Goal: Information Seeking & Learning: Learn about a topic

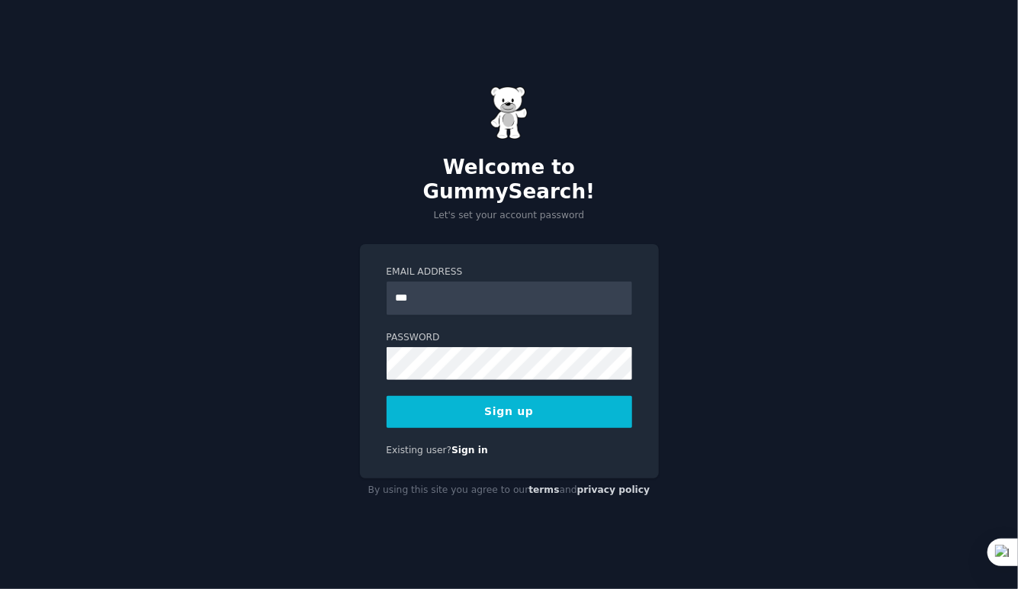
type input "**********"
click at [404, 406] on button "Sign up" at bounding box center [510, 412] width 246 height 32
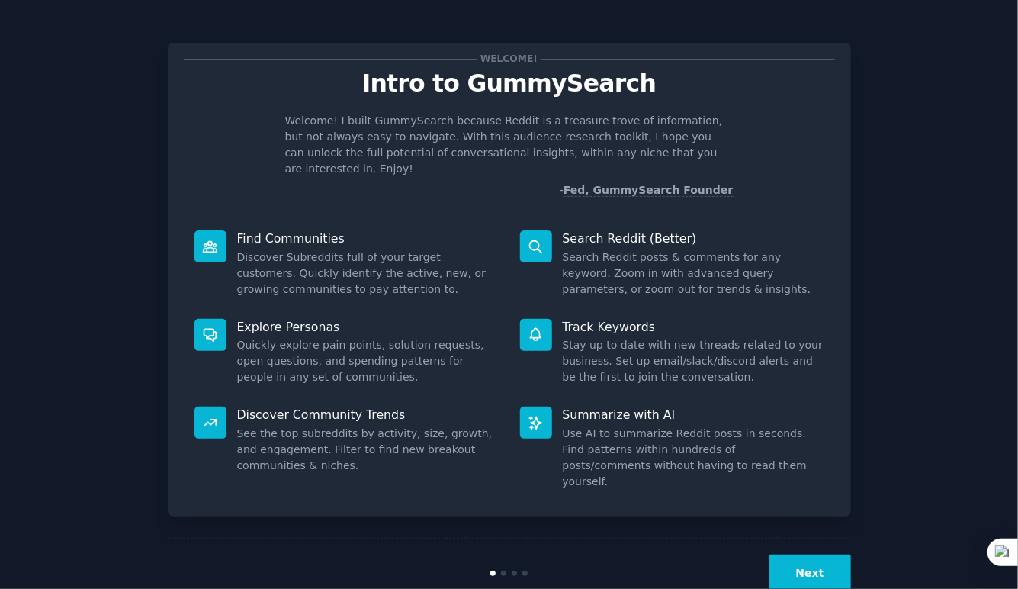
click at [791, 554] on button "Next" at bounding box center [810, 572] width 82 height 37
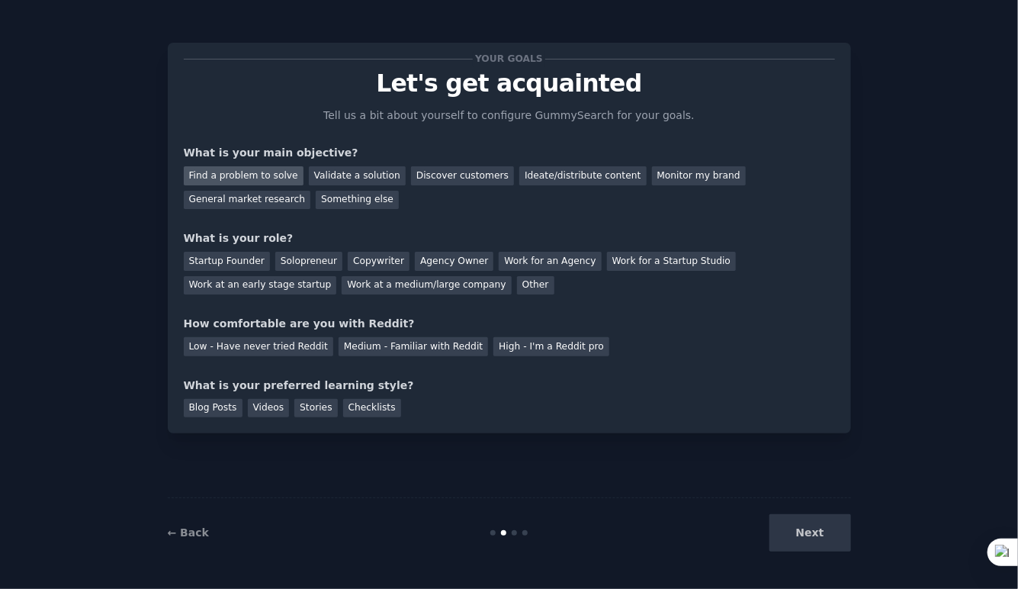
click at [266, 177] on div "Find a problem to solve" at bounding box center [244, 175] width 120 height 19
click at [353, 265] on div "Copywriter" at bounding box center [379, 261] width 62 height 19
click at [429, 266] on div "Agency Owner" at bounding box center [454, 261] width 79 height 19
click at [336, 304] on div "Your goals Let's get acquainted Tell us a bit about yourself to configure Gummy…" at bounding box center [509, 238] width 651 height 358
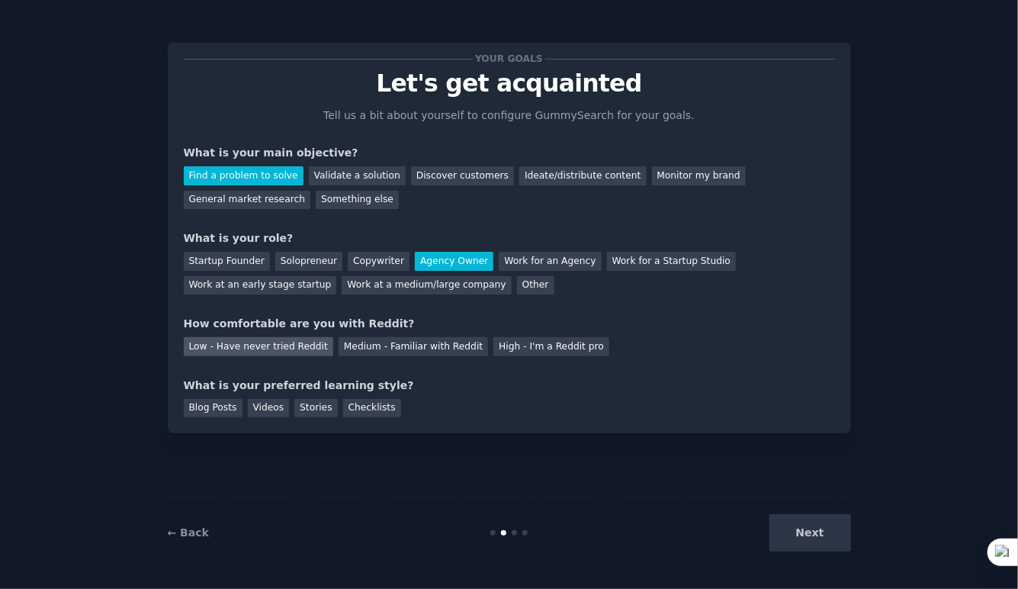
click at [301, 348] on div "Low - Have never tried Reddit" at bounding box center [258, 346] width 149 height 19
click at [259, 413] on div "Videos" at bounding box center [269, 408] width 42 height 19
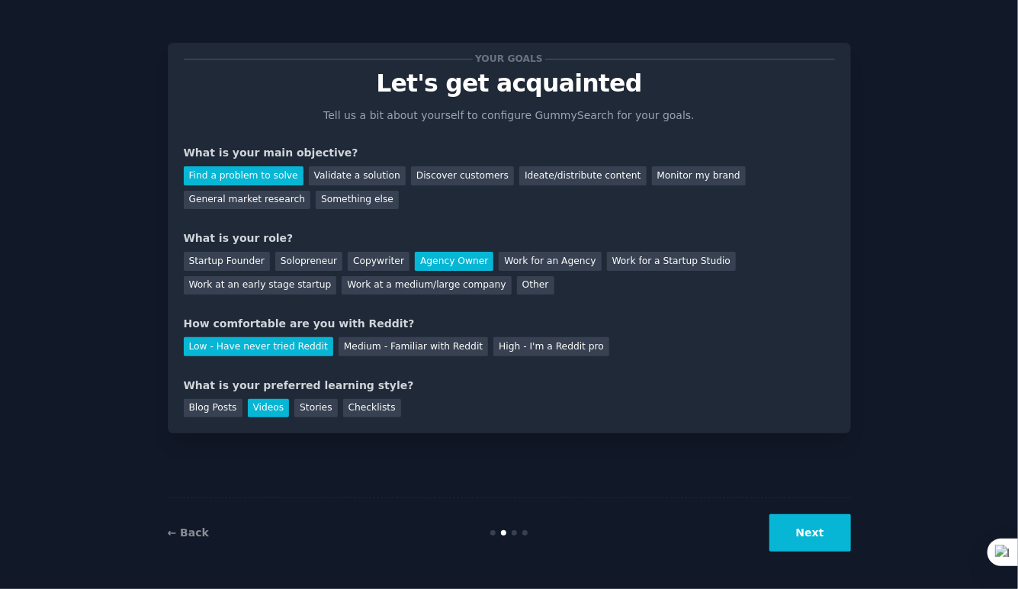
click at [820, 537] on button "Next" at bounding box center [810, 532] width 82 height 37
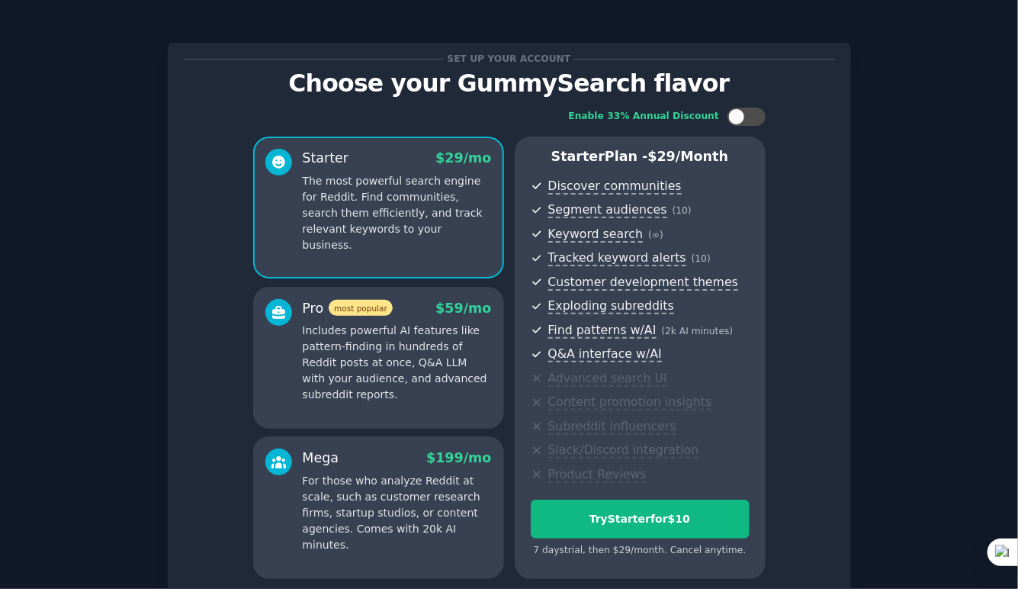
click at [966, 286] on div "Set up your account Choose your GummySearch flavor Enable 33% Annual Discount S…" at bounding box center [508, 361] width 975 height 681
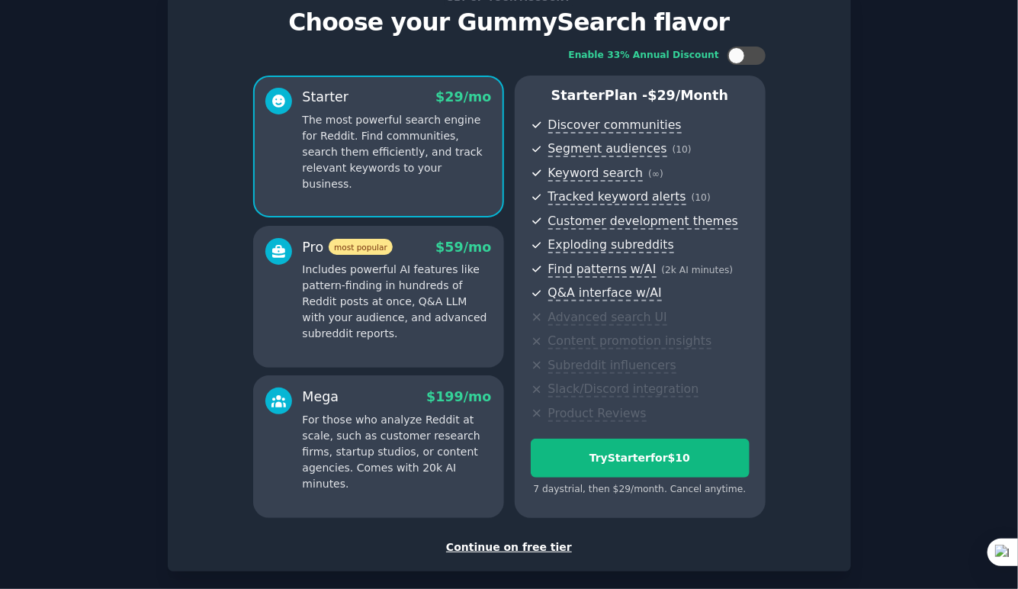
scroll to position [92, 0]
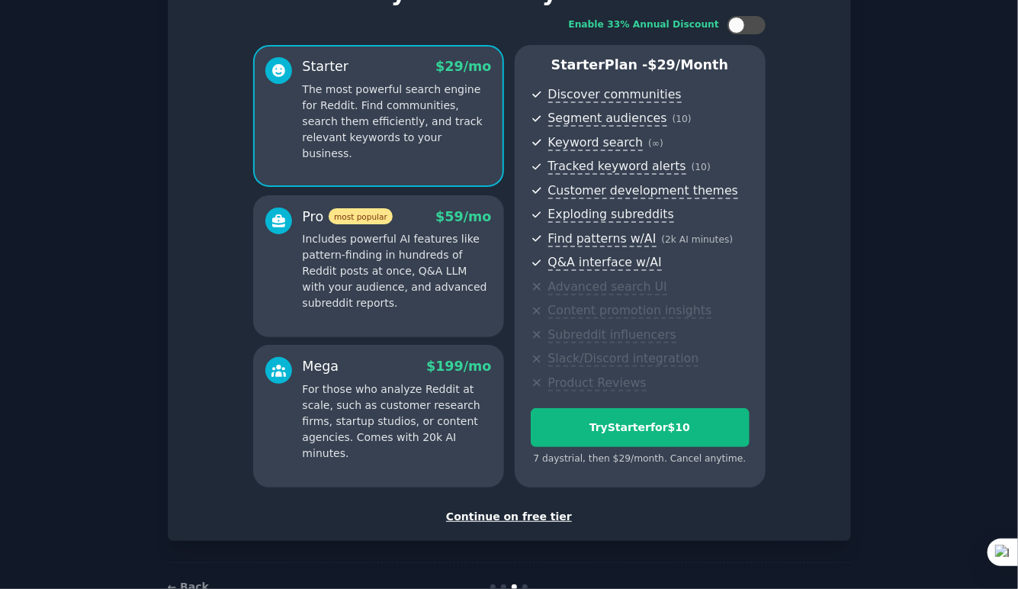
click at [527, 514] on div "Continue on free tier" at bounding box center [509, 517] width 651 height 16
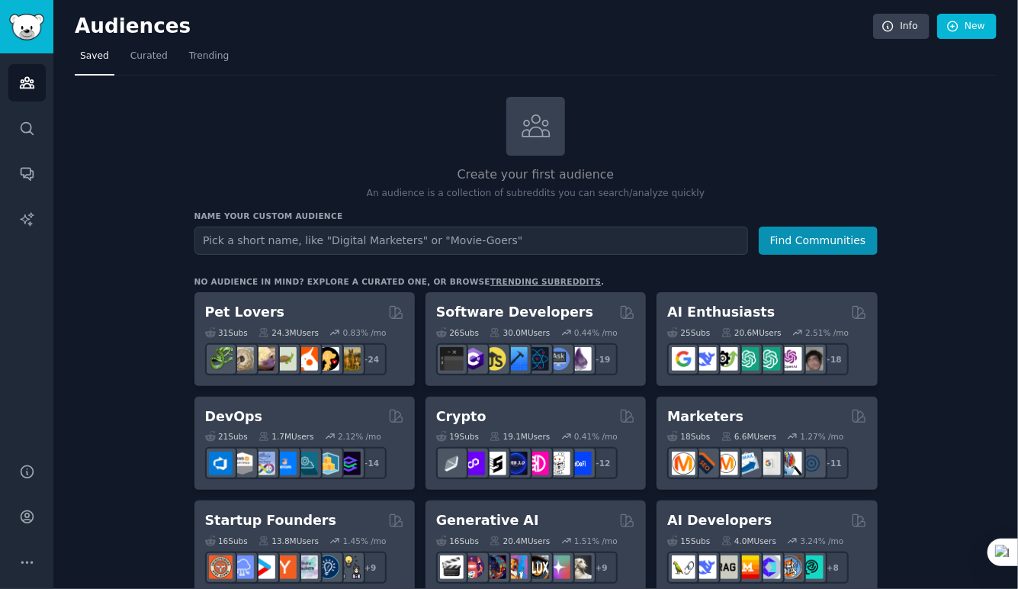
click at [577, 237] on input "text" at bounding box center [471, 240] width 554 height 28
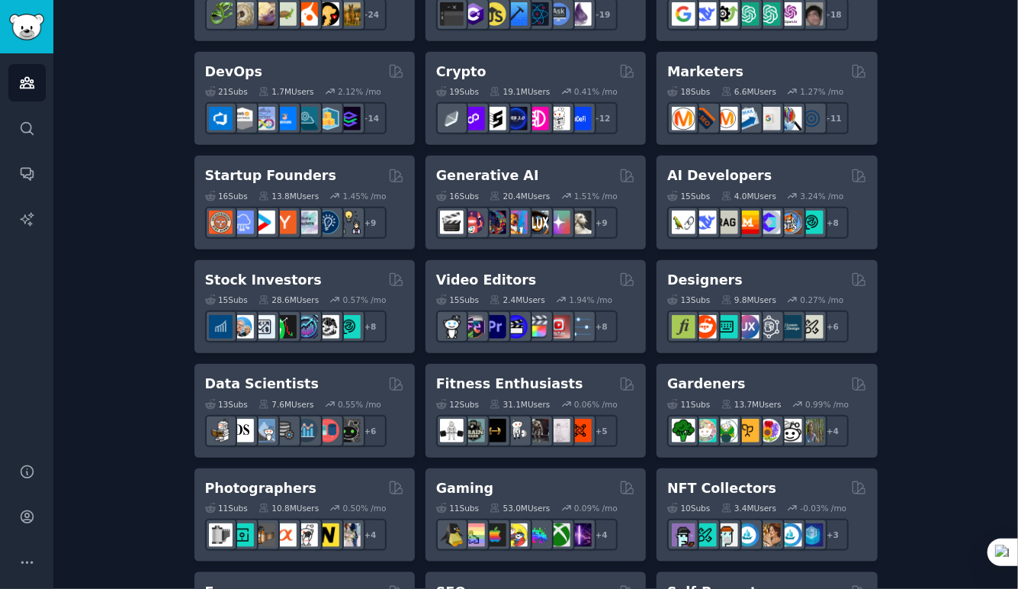
scroll to position [314, 0]
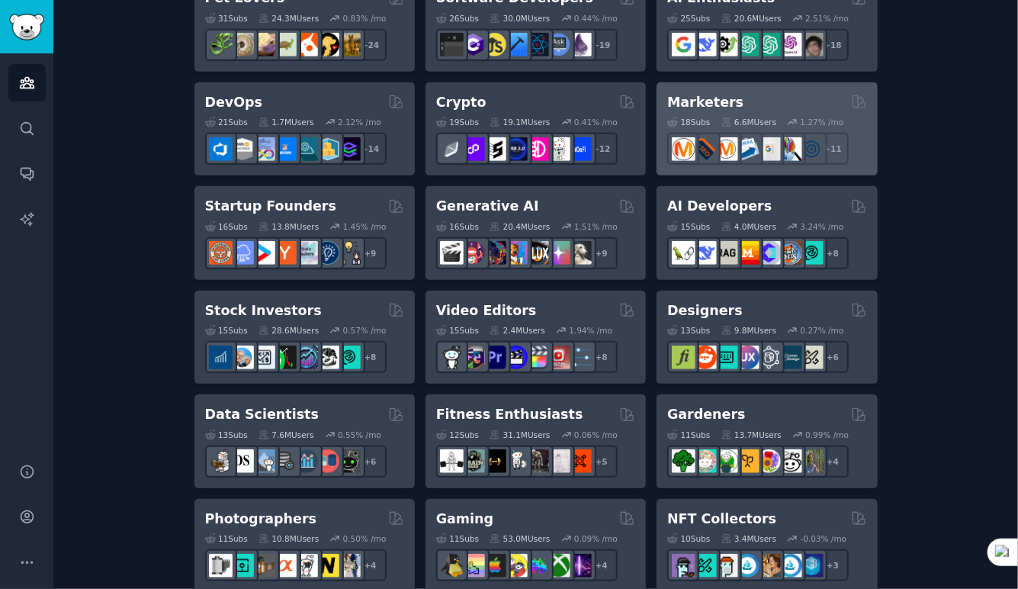
click at [695, 96] on h2 "Marketers" at bounding box center [705, 102] width 76 height 19
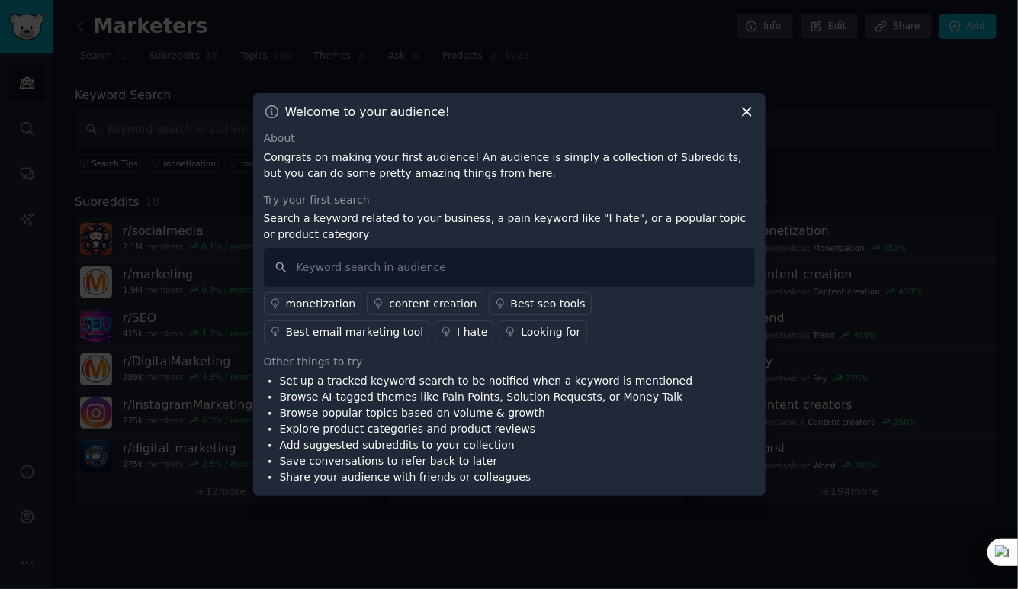
click at [751, 114] on icon at bounding box center [747, 112] width 16 height 16
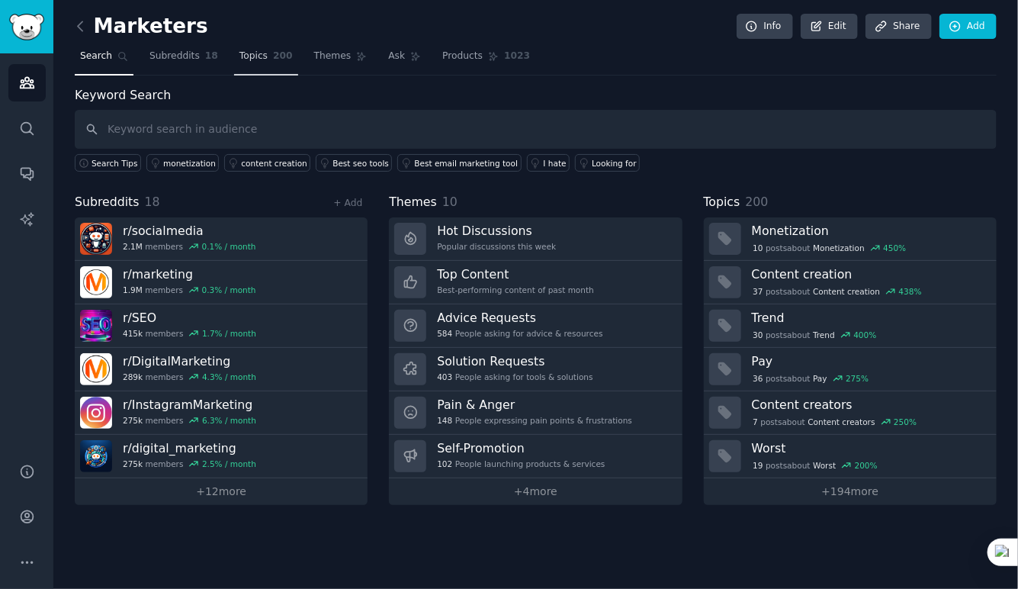
click at [249, 59] on span "Topics" at bounding box center [253, 57] width 28 height 14
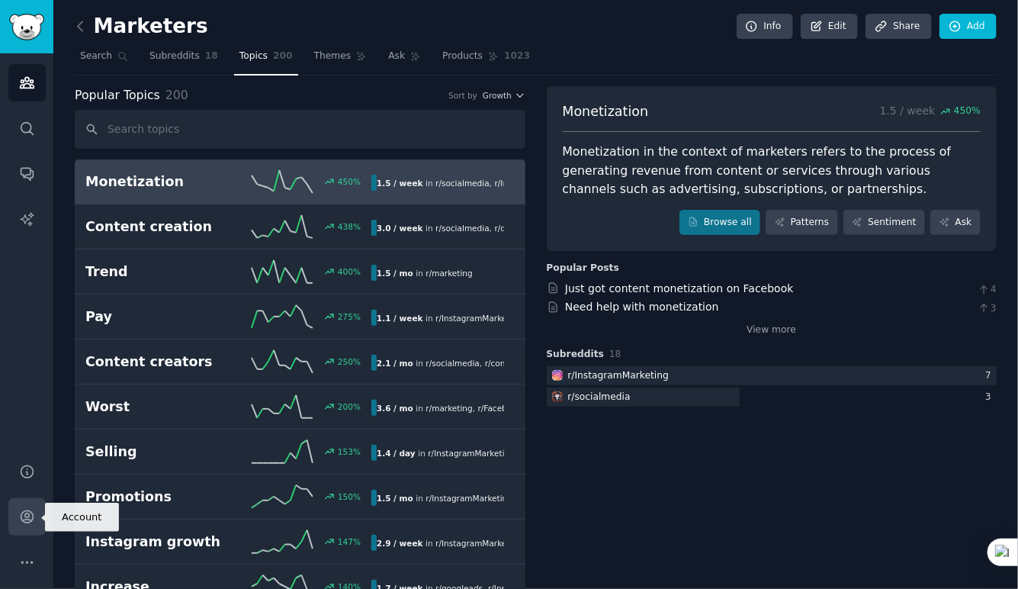
click at [32, 522] on icon "Sidebar" at bounding box center [27, 517] width 16 height 16
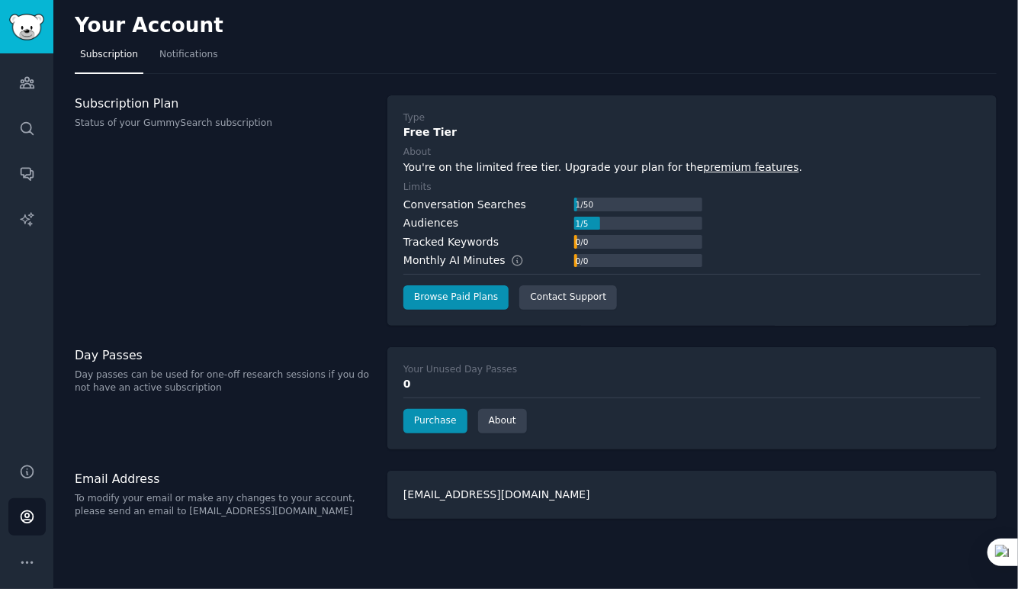
click at [248, 239] on div "Subscription Plan Status of your GummySearch subscription" at bounding box center [223, 210] width 297 height 230
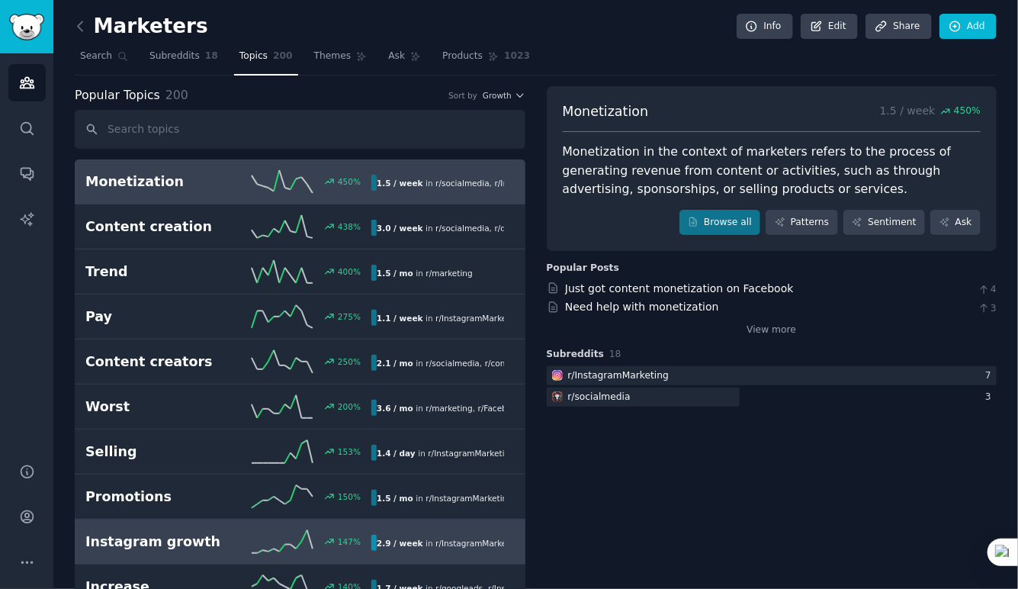
click at [217, 535] on h2 "Instagram growth" at bounding box center [156, 541] width 143 height 19
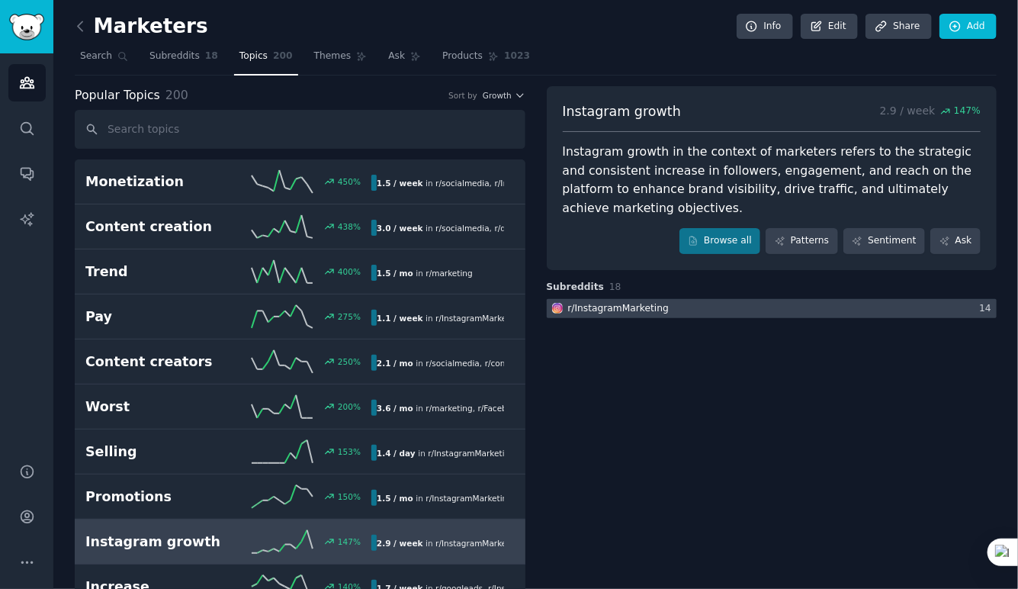
click at [588, 304] on div "r/ InstagramMarketing" at bounding box center [618, 309] width 101 height 14
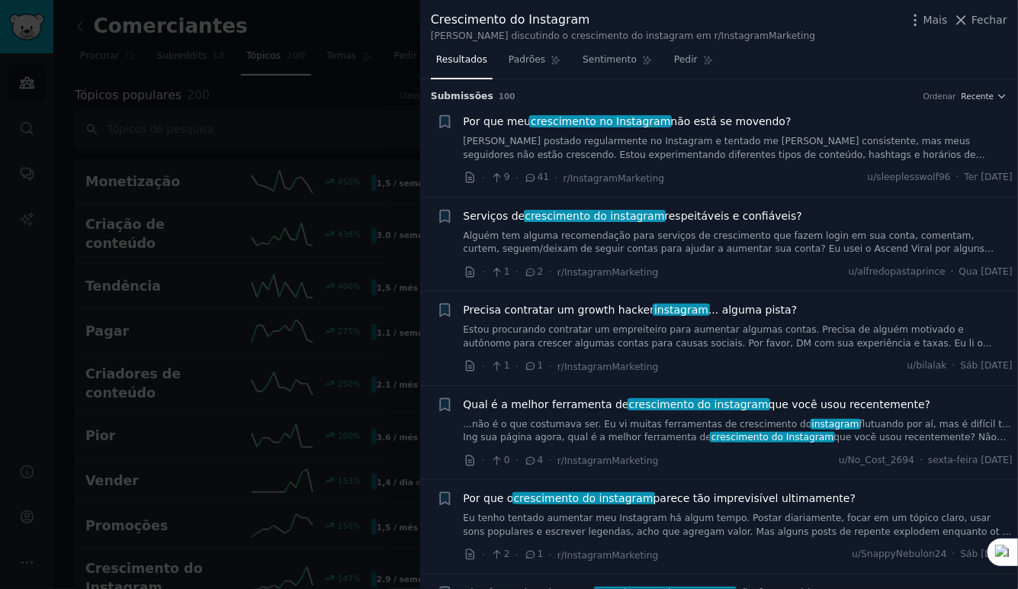
click at [538, 140] on link "[PERSON_NAME] postado regularmente no Instagram e tentado me [PERSON_NAME] cons…" at bounding box center [739, 148] width 550 height 27
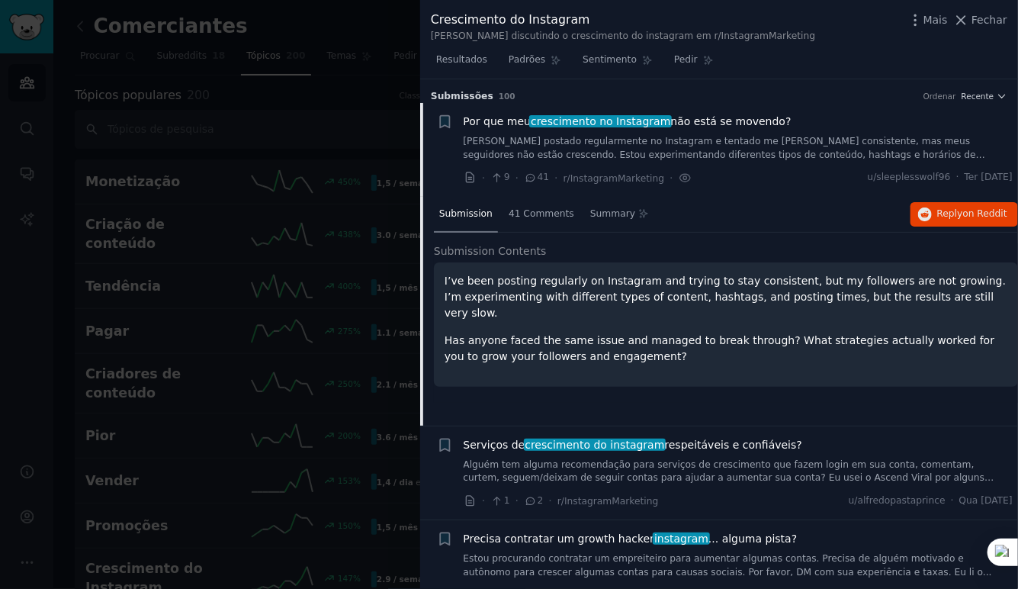
scroll to position [24, 0]
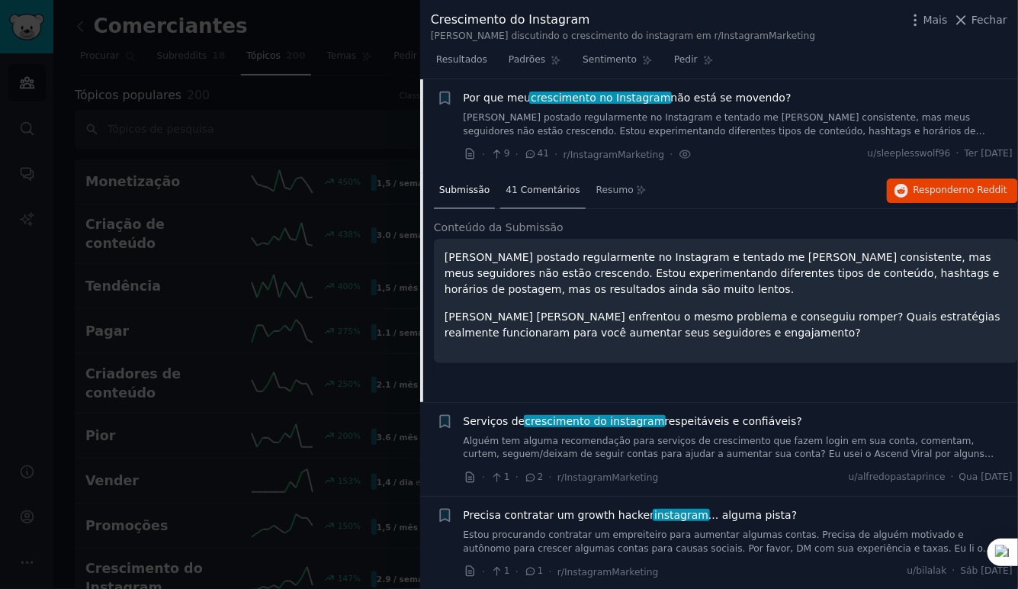
click at [535, 194] on font "41 Comentários" at bounding box center [543, 190] width 74 height 11
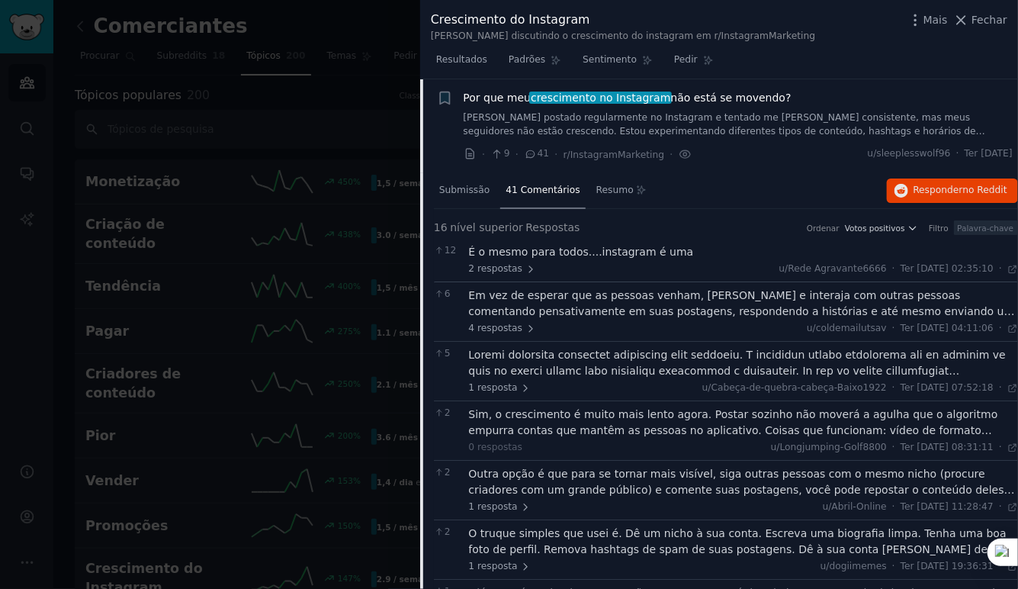
click at [587, 368] on div at bounding box center [744, 363] width 550 height 32
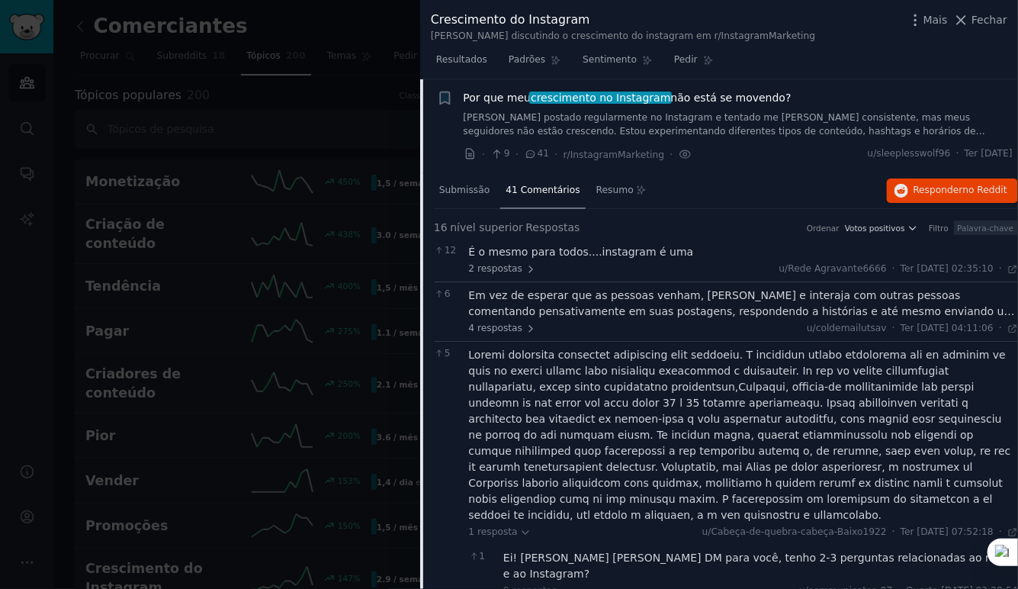
click at [773, 368] on div at bounding box center [744, 435] width 550 height 176
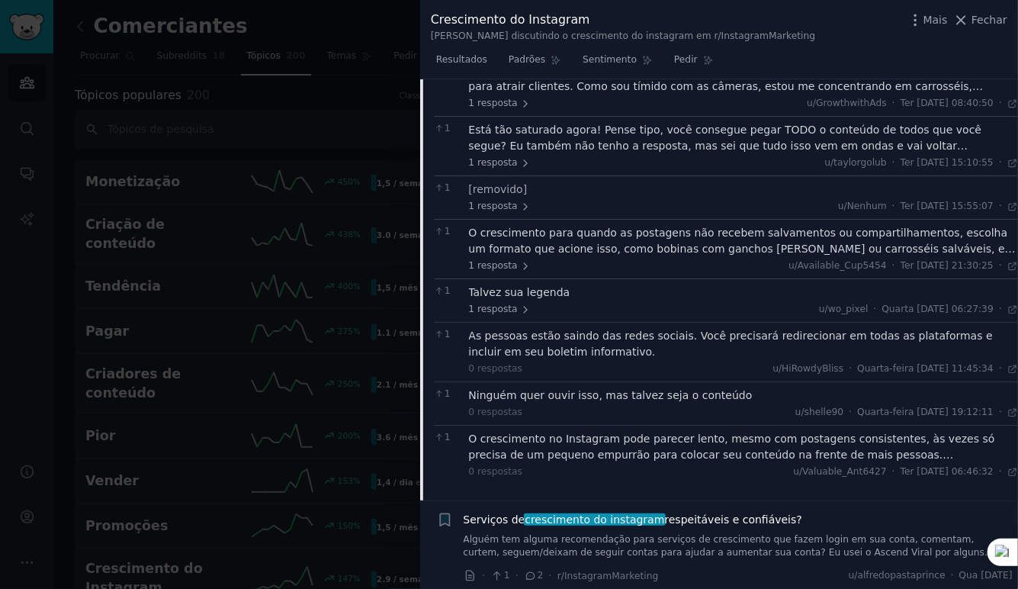
scroll to position [878, 0]
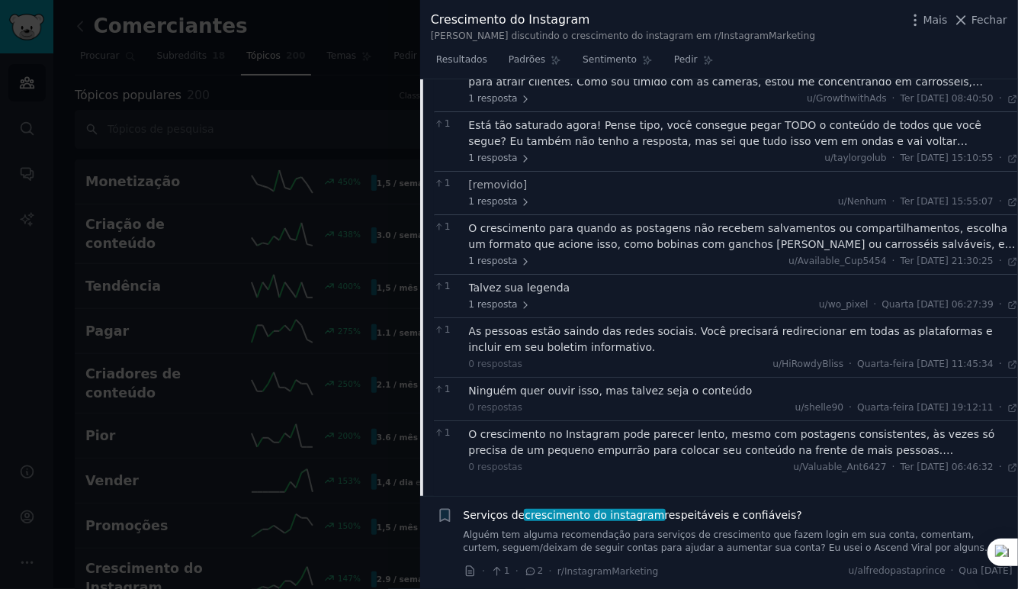
click at [667, 383] on div "Ninguém quer ouvir isso, mas talvez seja o conteúdo" at bounding box center [744, 391] width 550 height 16
click at [518, 59] on span "Padrões" at bounding box center [527, 60] width 37 height 14
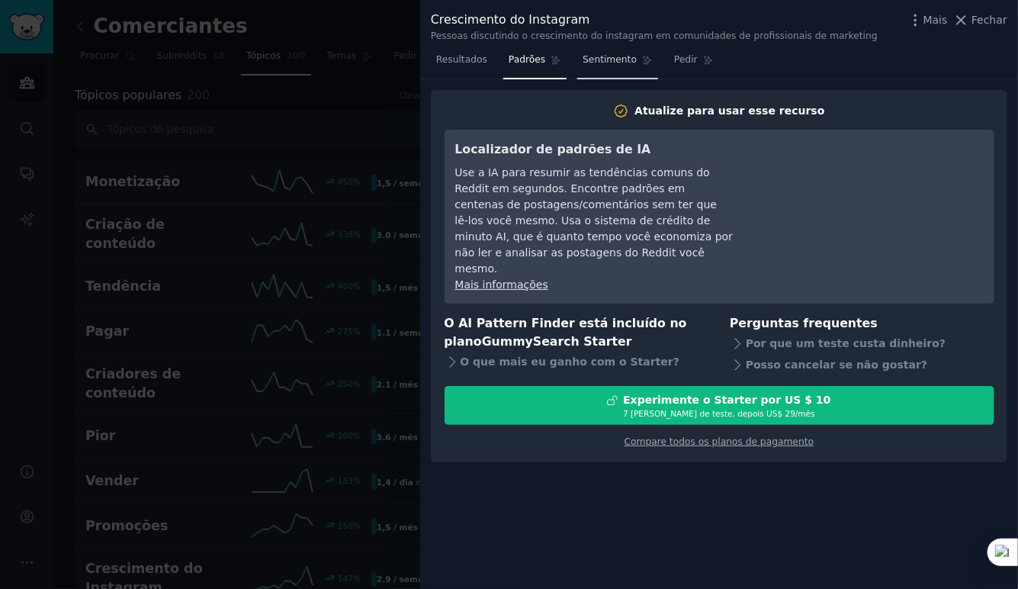
click at [602, 66] on span "Sentimento" at bounding box center [610, 60] width 54 height 14
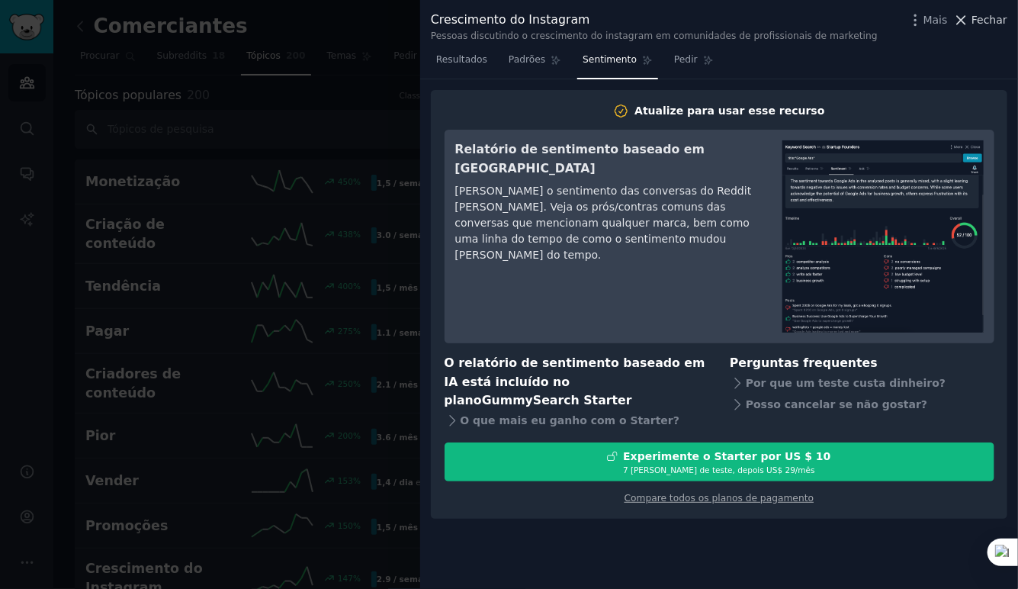
click at [975, 22] on button "Fechar" at bounding box center [980, 20] width 54 height 16
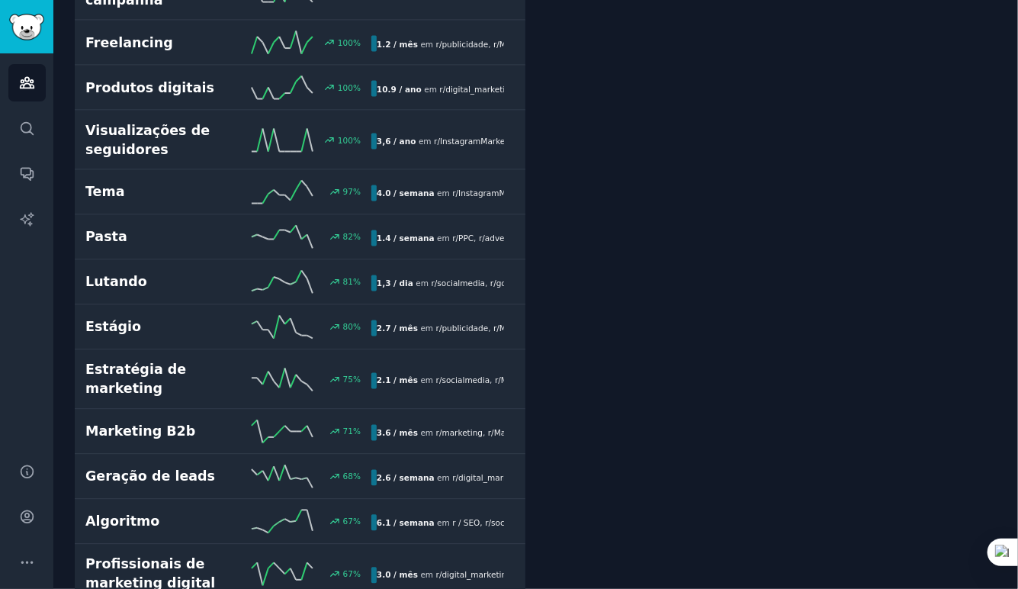
scroll to position [1037, 0]
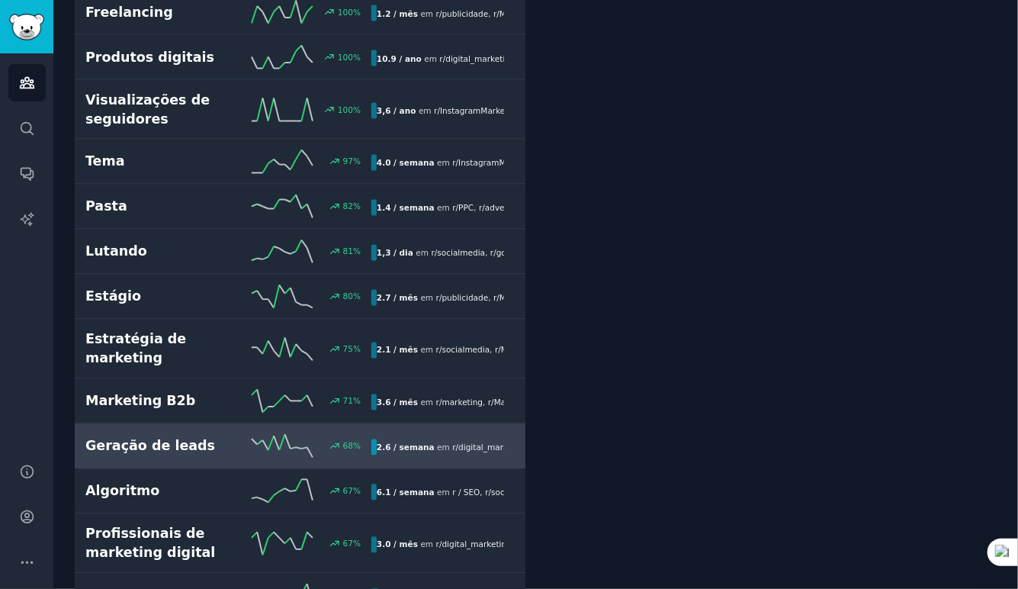
click at [118, 437] on h2 "Geração de leads" at bounding box center [156, 446] width 143 height 19
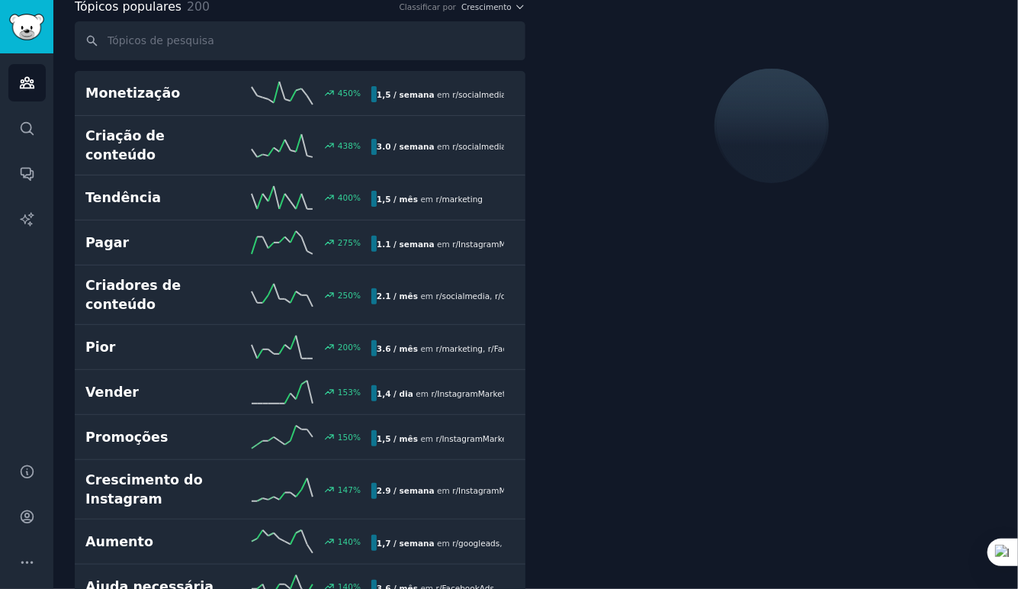
scroll to position [84, 0]
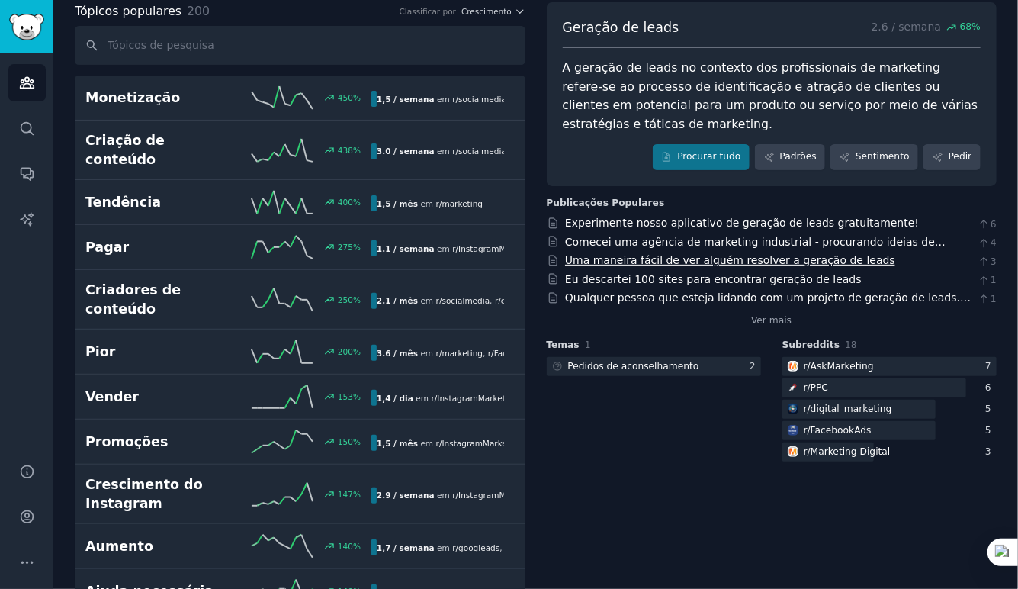
click at [646, 254] on link "Uma maneira fácil de ver alguém resolver a geração de leads" at bounding box center [730, 260] width 330 height 12
